Goal: Information Seeking & Learning: Learn about a topic

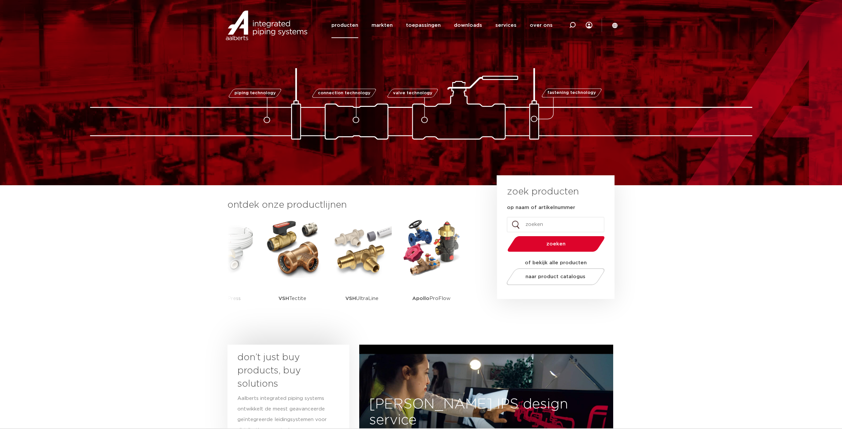
click at [358, 25] on link "producten" at bounding box center [344, 25] width 27 height 25
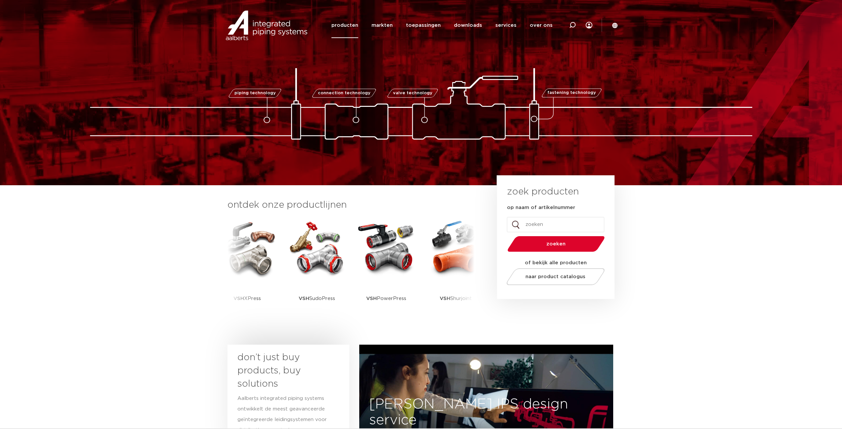
click at [358, 24] on link "producten" at bounding box center [344, 25] width 27 height 25
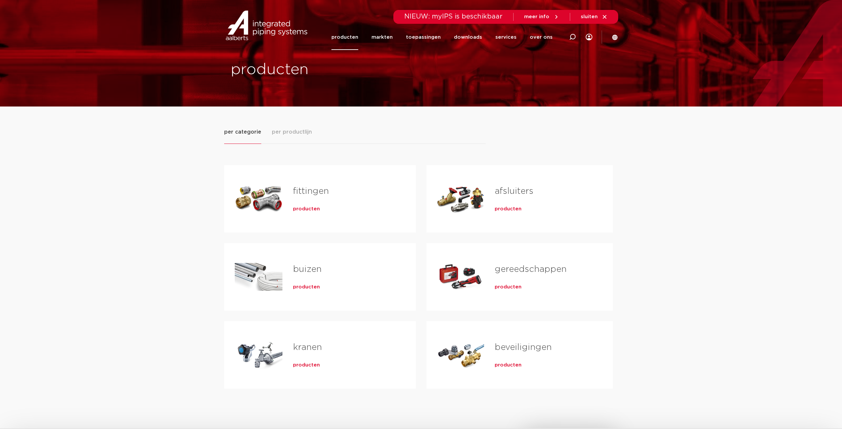
click at [517, 348] on link "beveiligingen" at bounding box center [523, 347] width 57 height 9
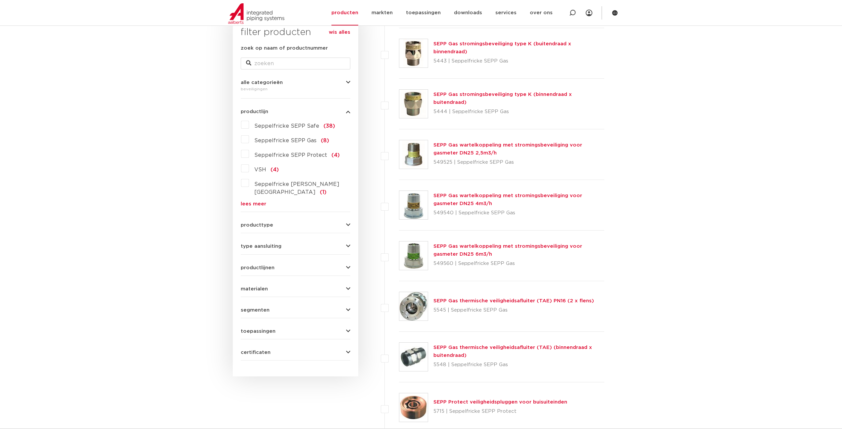
scroll to position [132, 0]
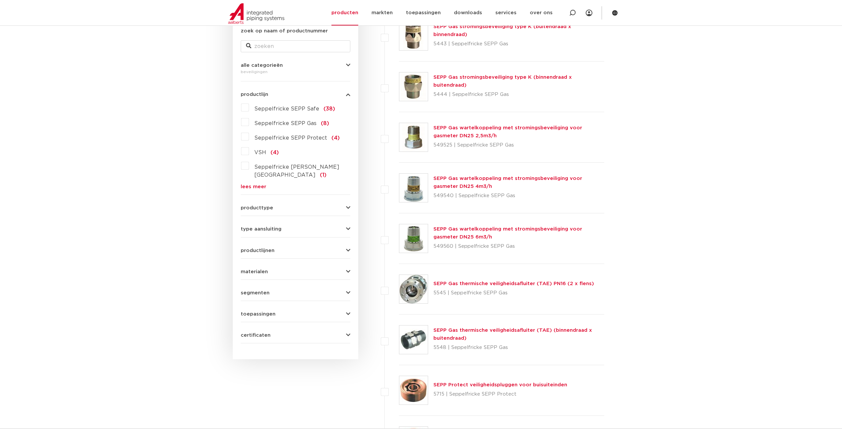
click at [349, 206] on icon "button" at bounding box center [348, 208] width 4 height 5
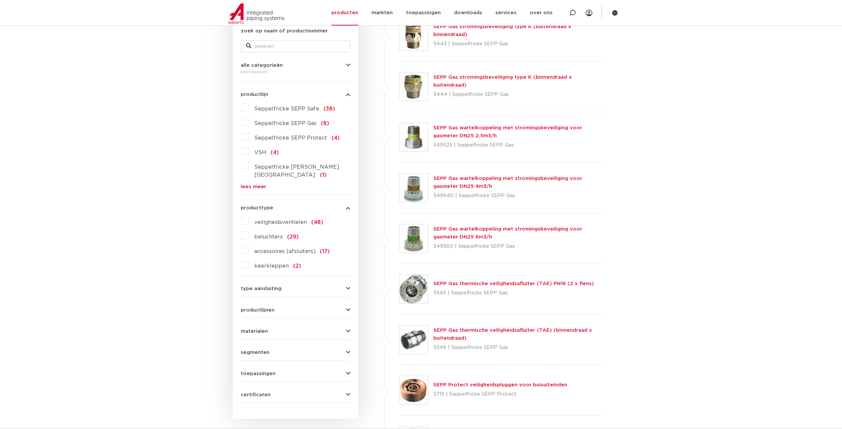
click at [275, 220] on span "veiligheidsventielen" at bounding box center [280, 222] width 53 height 5
click at [0, 0] on input "veiligheidsventielen (48)" at bounding box center [0, 0] width 0 height 0
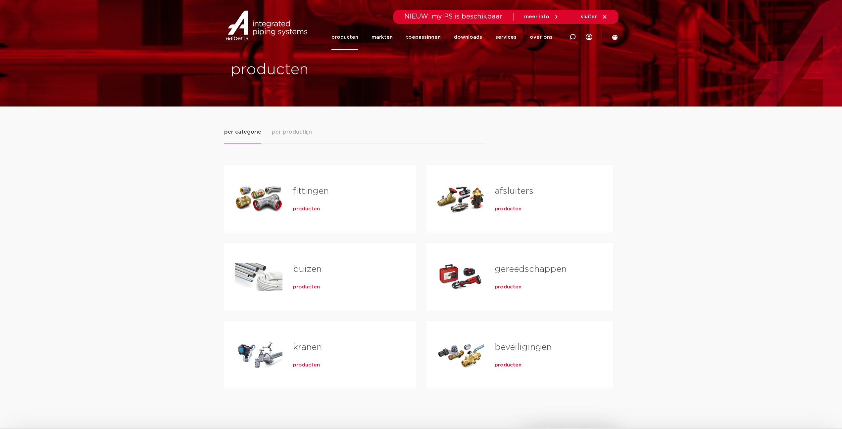
click at [308, 349] on link "kranen" at bounding box center [307, 347] width 29 height 9
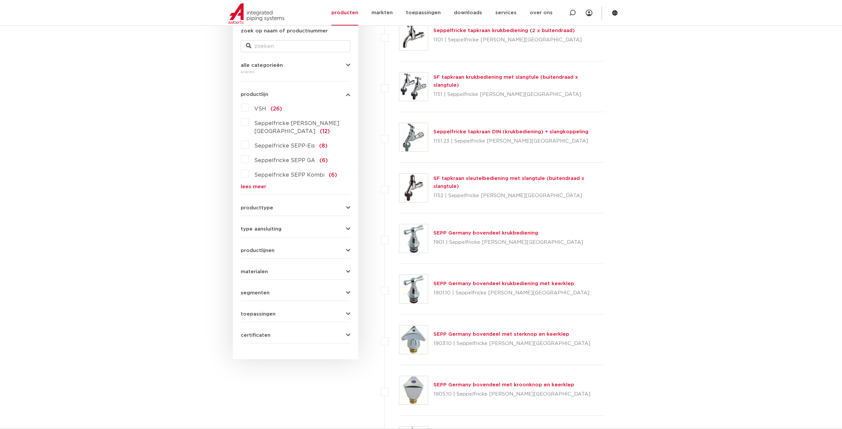
click at [270, 206] on span "producttype" at bounding box center [257, 208] width 32 height 5
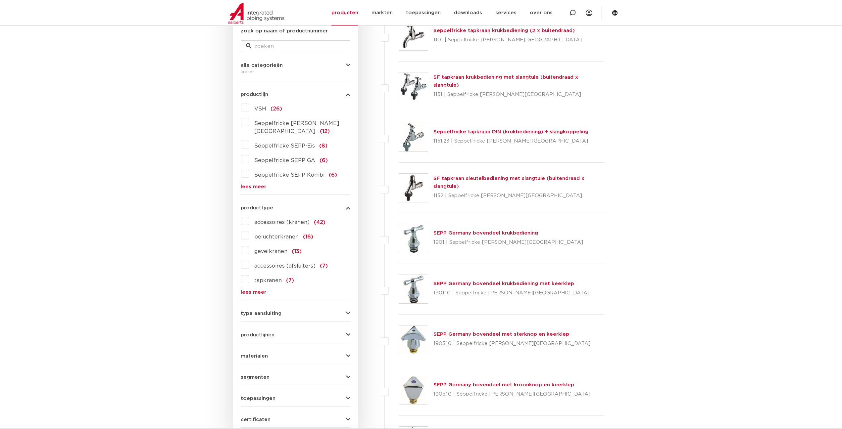
click at [251, 290] on link "lees meer" at bounding box center [296, 292] width 110 height 5
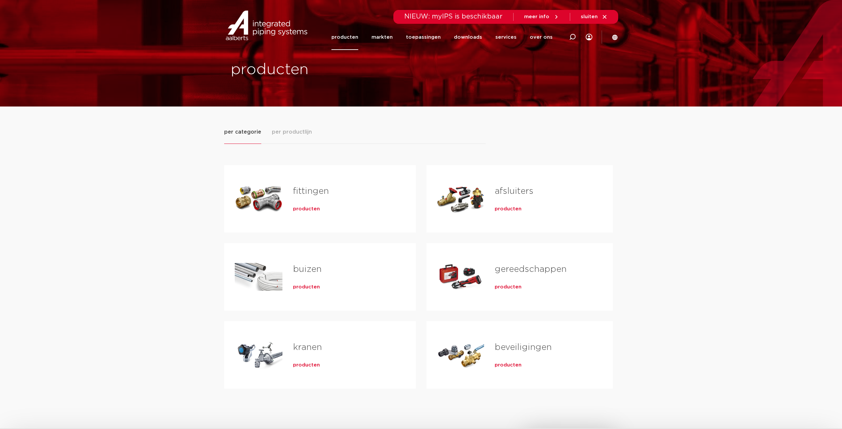
click at [507, 191] on link "afsluiters" at bounding box center [514, 191] width 39 height 9
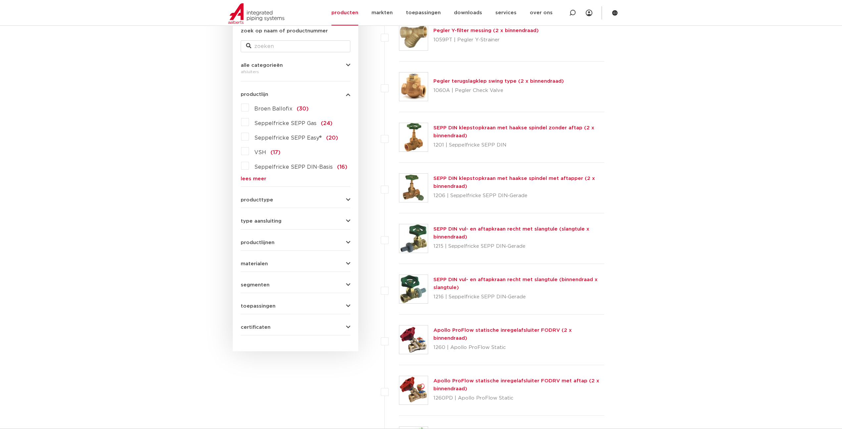
click at [259, 203] on span "producttype" at bounding box center [257, 200] width 32 height 5
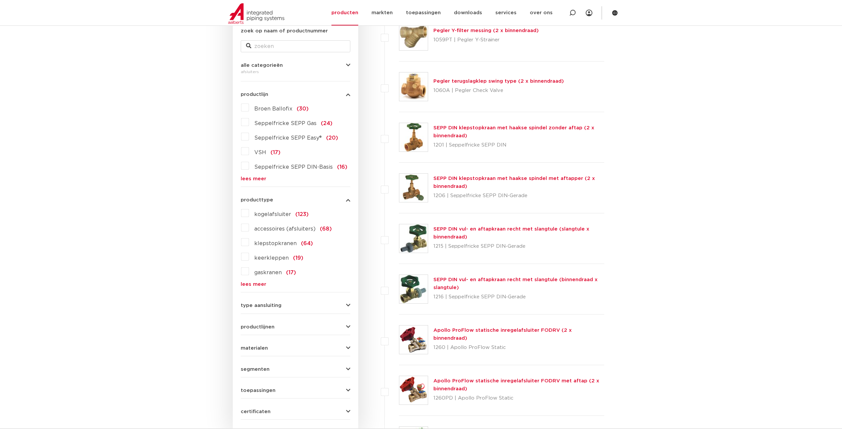
click at [260, 282] on link "lees meer" at bounding box center [296, 284] width 110 height 5
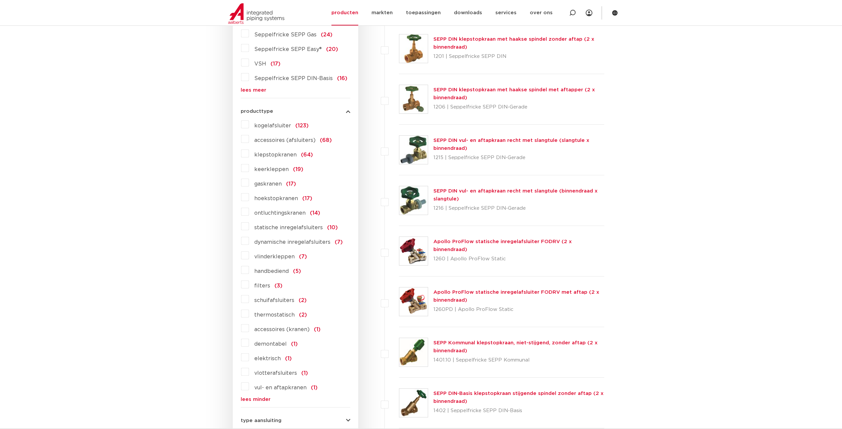
scroll to position [232, 0]
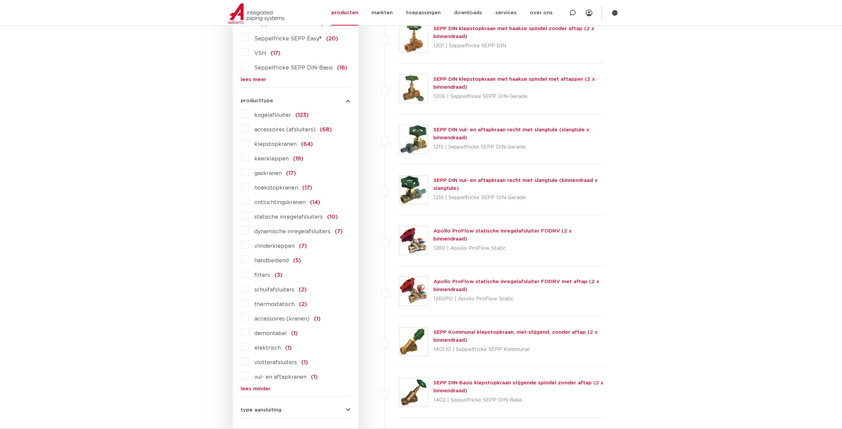
click at [249, 275] on label "filters (3)" at bounding box center [265, 274] width 33 height 11
click at [0, 0] on input "filters (3)" at bounding box center [0, 0] width 0 height 0
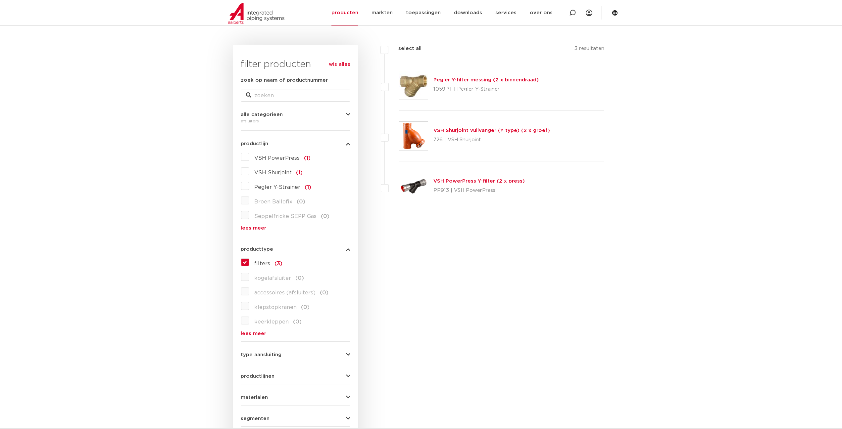
scroll to position [66, 0]
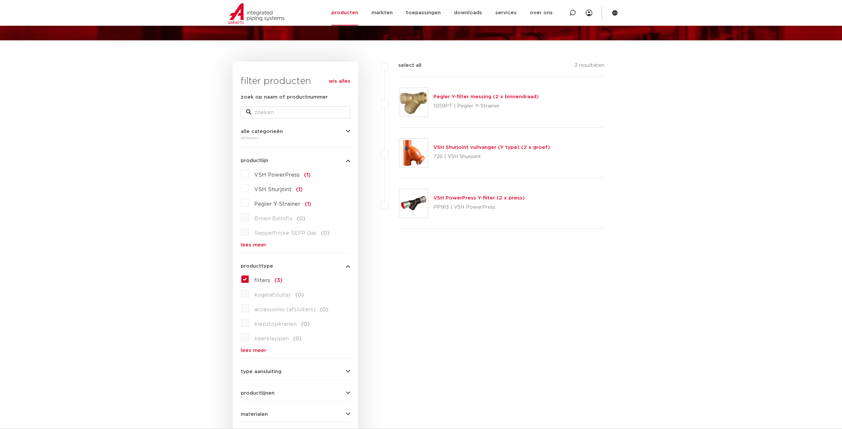
click at [462, 98] on link "Pegler Y-filter messing (2 x binnendraad)" at bounding box center [485, 96] width 105 height 5
